Goal: Find specific page/section: Find specific page/section

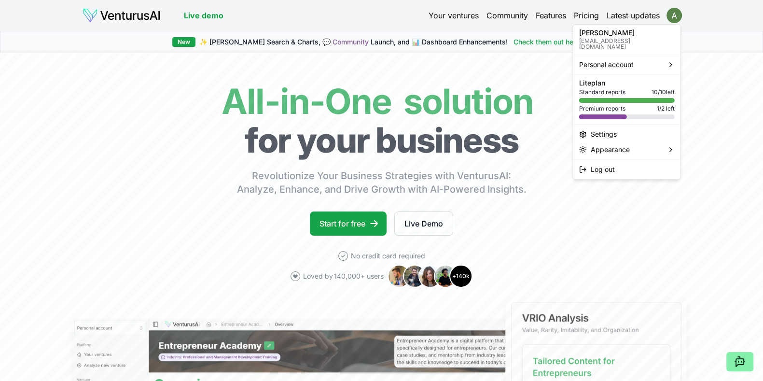
click at [672, 14] on html "We value your privacy We use cookies to enhance your browsing experience, serve…" at bounding box center [381, 190] width 763 height 381
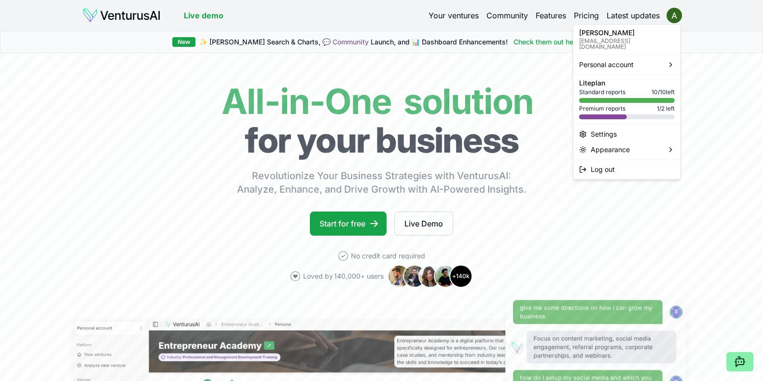
click at [639, 81] on div "Lite plan Standard reports 10 / 10 left Premium reports 1 / 2 left" at bounding box center [627, 100] width 96 height 40
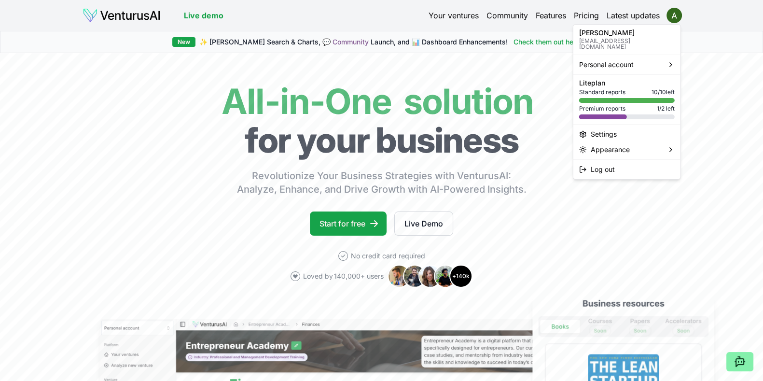
click at [443, 16] on html "We value your privacy We use cookies to enhance your browsing experience, serve…" at bounding box center [381, 190] width 763 height 381
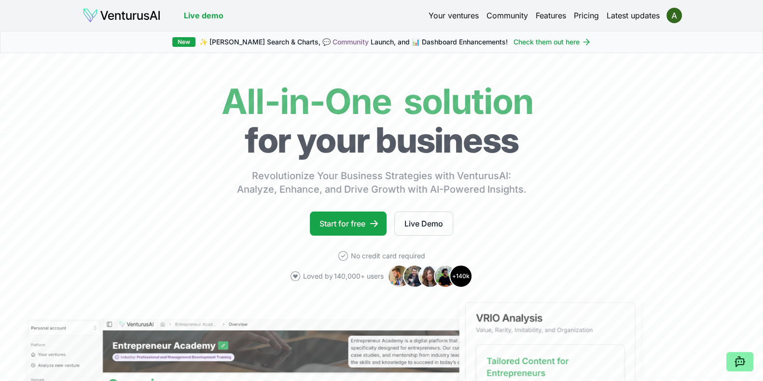
click at [443, 16] on link "Your ventures" at bounding box center [453, 16] width 50 height 12
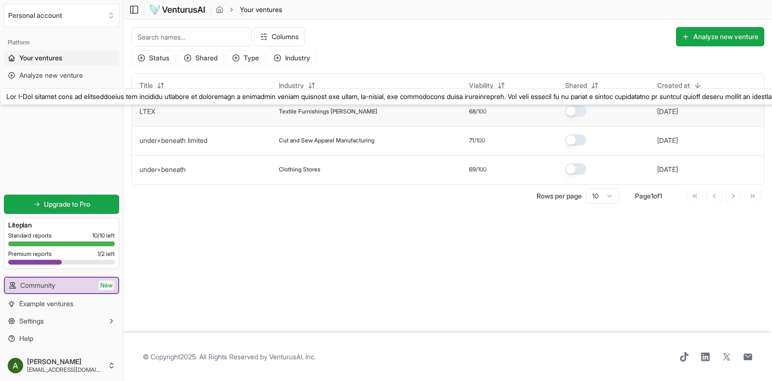
click at [153, 113] on link "LTEX" at bounding box center [147, 111] width 16 height 8
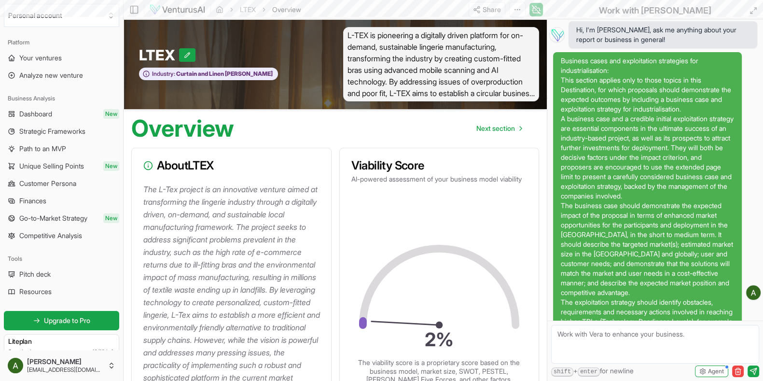
scroll to position [2471, 0]
